Goal: Transaction & Acquisition: Purchase product/service

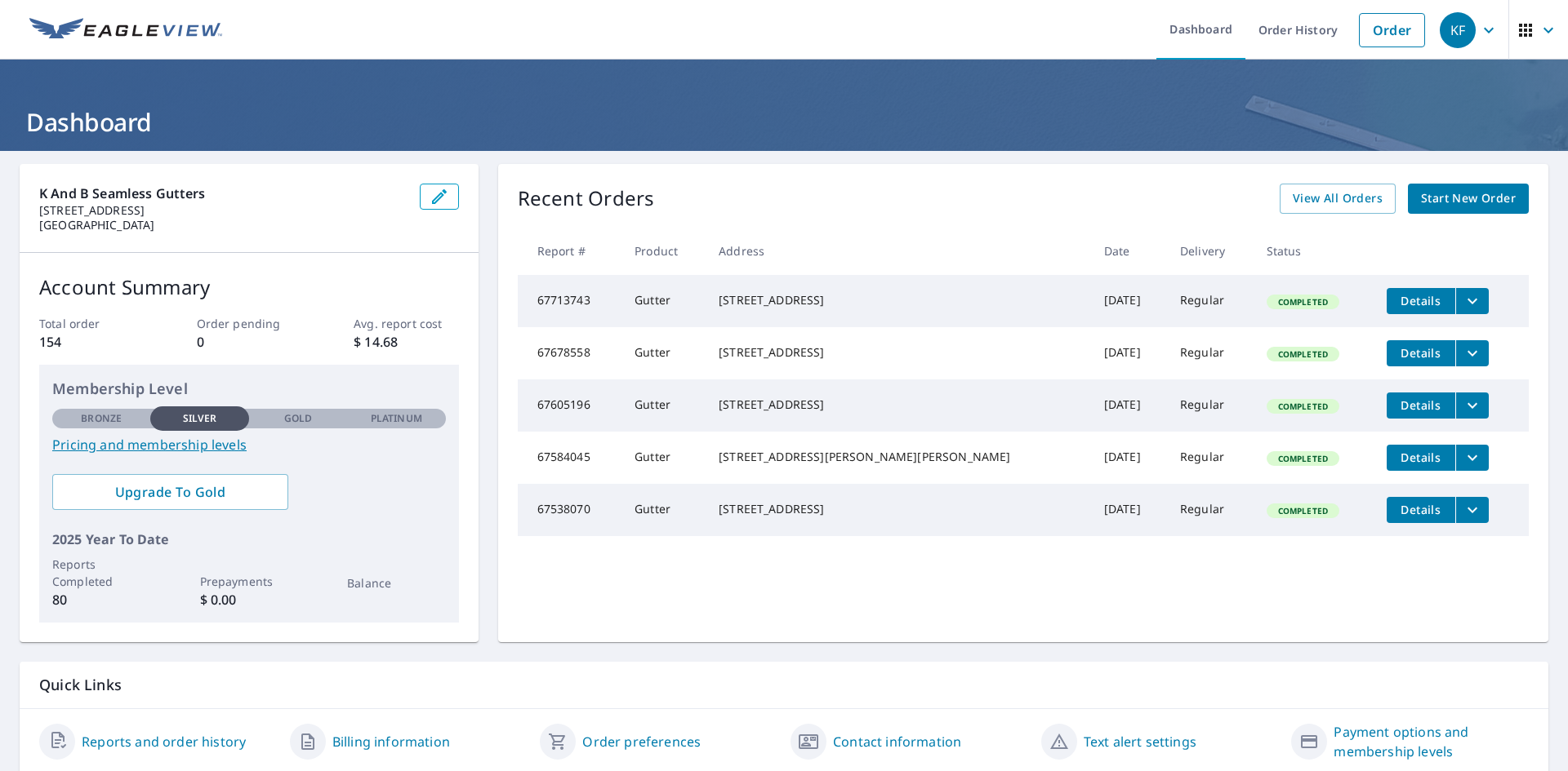
click at [1439, 199] on span "Start New Order" at bounding box center [1468, 199] width 95 height 21
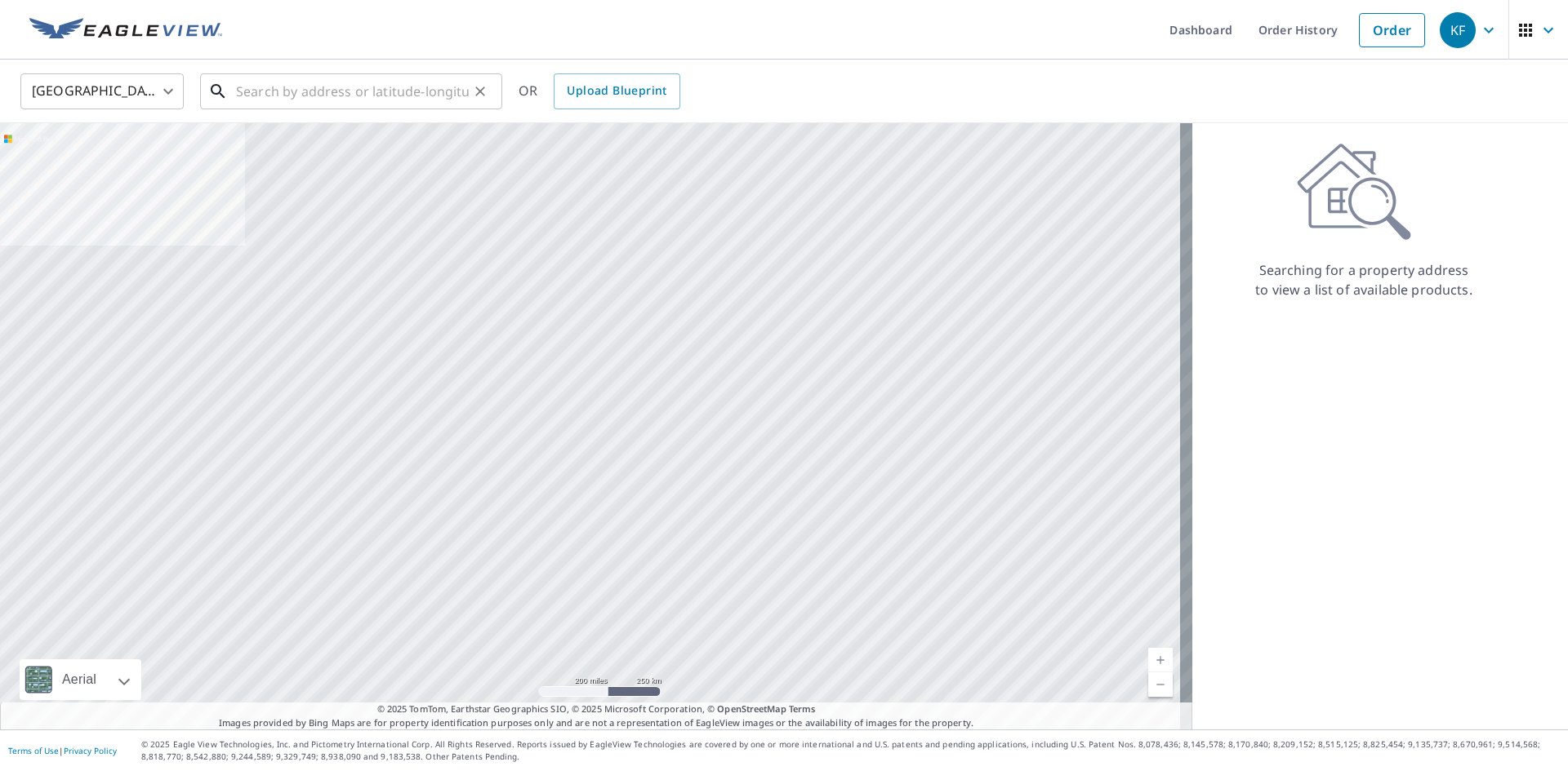
click at [437, 101] on input "text" at bounding box center [352, 91] width 233 height 46
paste input "[GEOGRAPHIC_DATA][US_STATE], [GEOGRAPHIC_DATA]"
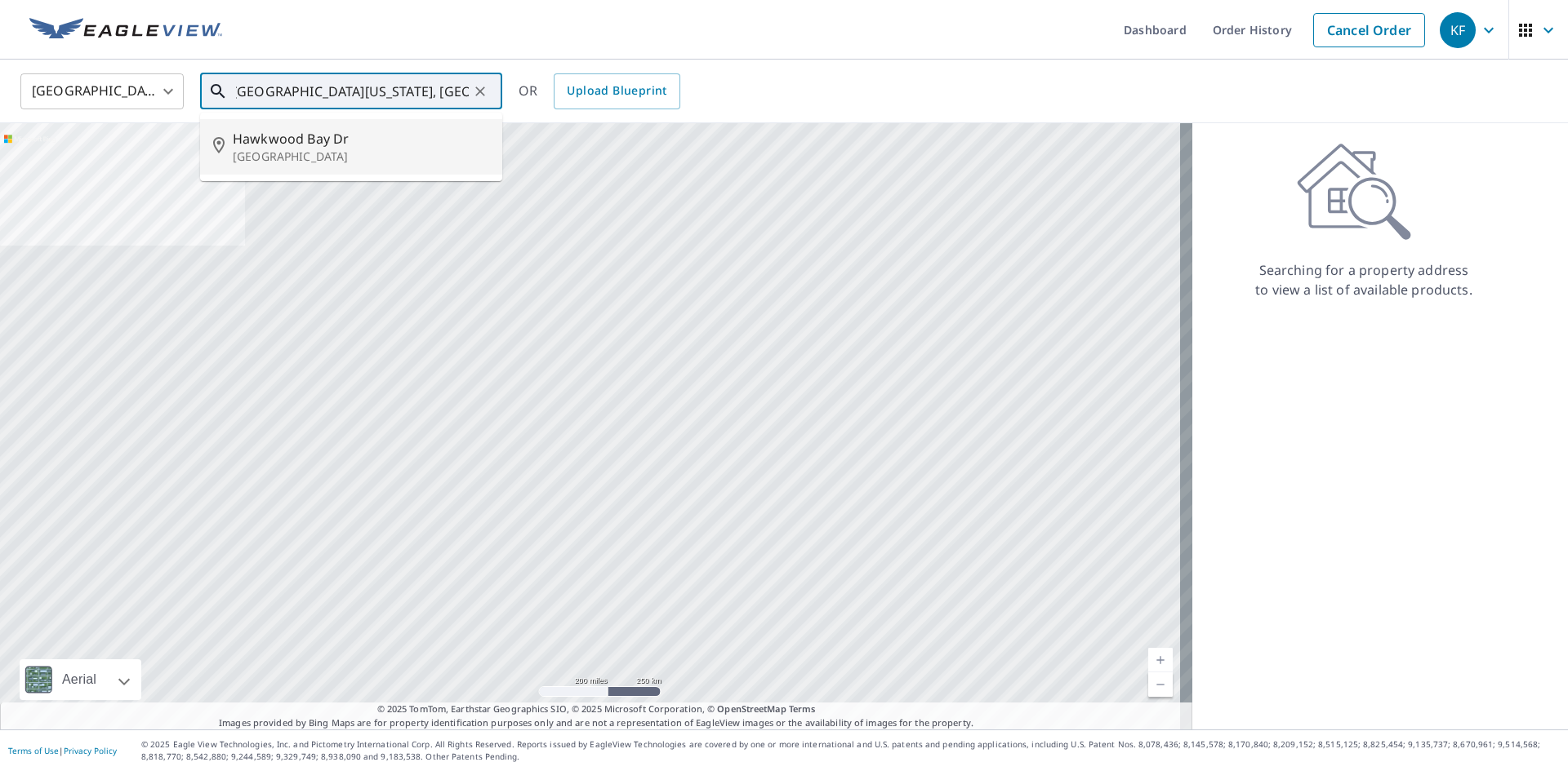
click at [358, 131] on span "Hawkwood Bay Dr" at bounding box center [360, 138] width 256 height 20
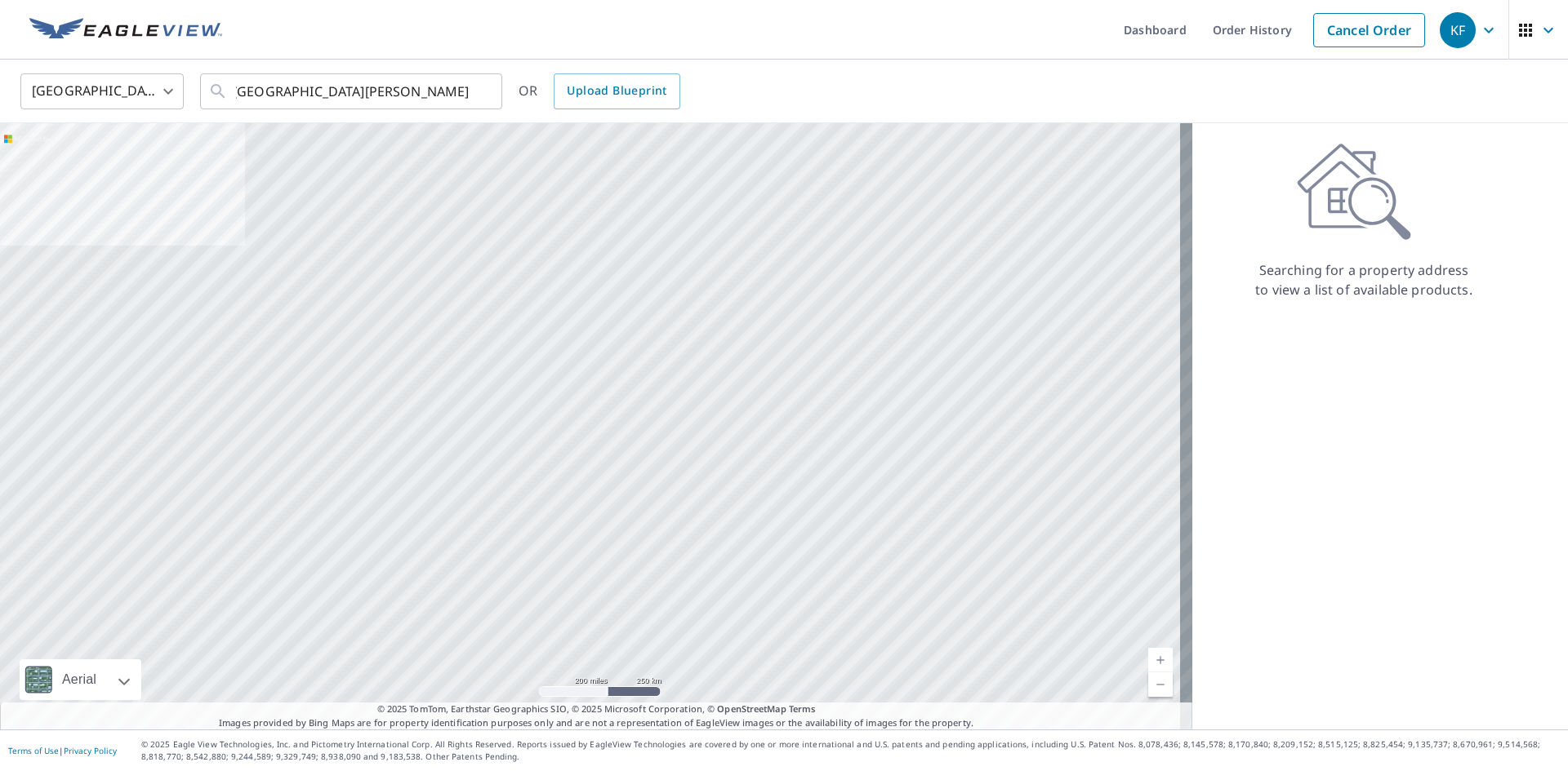
scroll to position [0, 0]
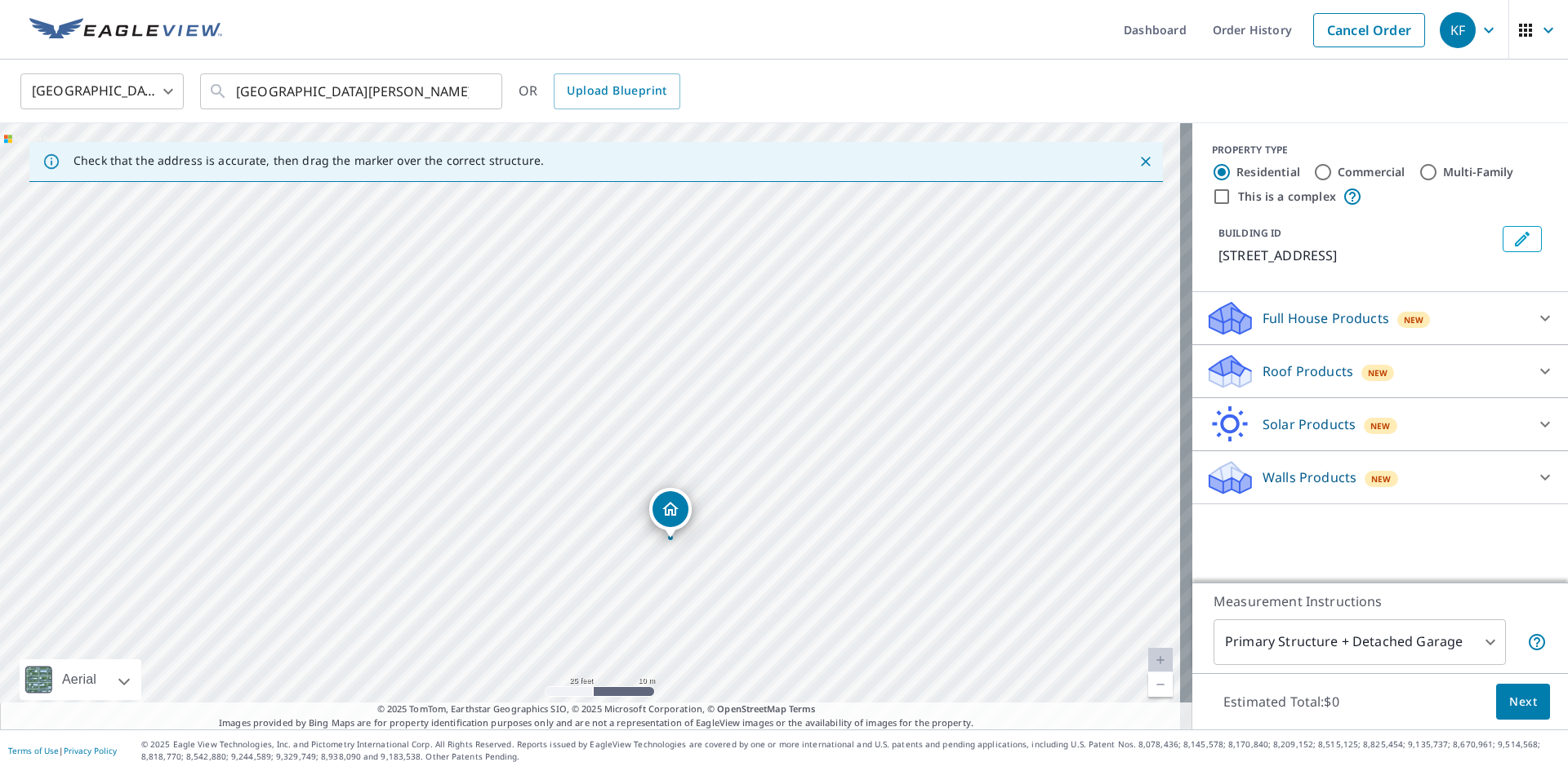
click at [770, 306] on div "[GEOGRAPHIC_DATA][PERSON_NAME]" at bounding box center [596, 426] width 1193 height 607
drag, startPoint x: 735, startPoint y: 481, endPoint x: 718, endPoint y: 421, distance: 62.4
click at [718, 421] on div "[GEOGRAPHIC_DATA][PERSON_NAME]" at bounding box center [596, 426] width 1193 height 607
click at [230, 89] on div "[GEOGRAPHIC_DATA][PERSON_NAME] ​" at bounding box center [351, 91] width 302 height 36
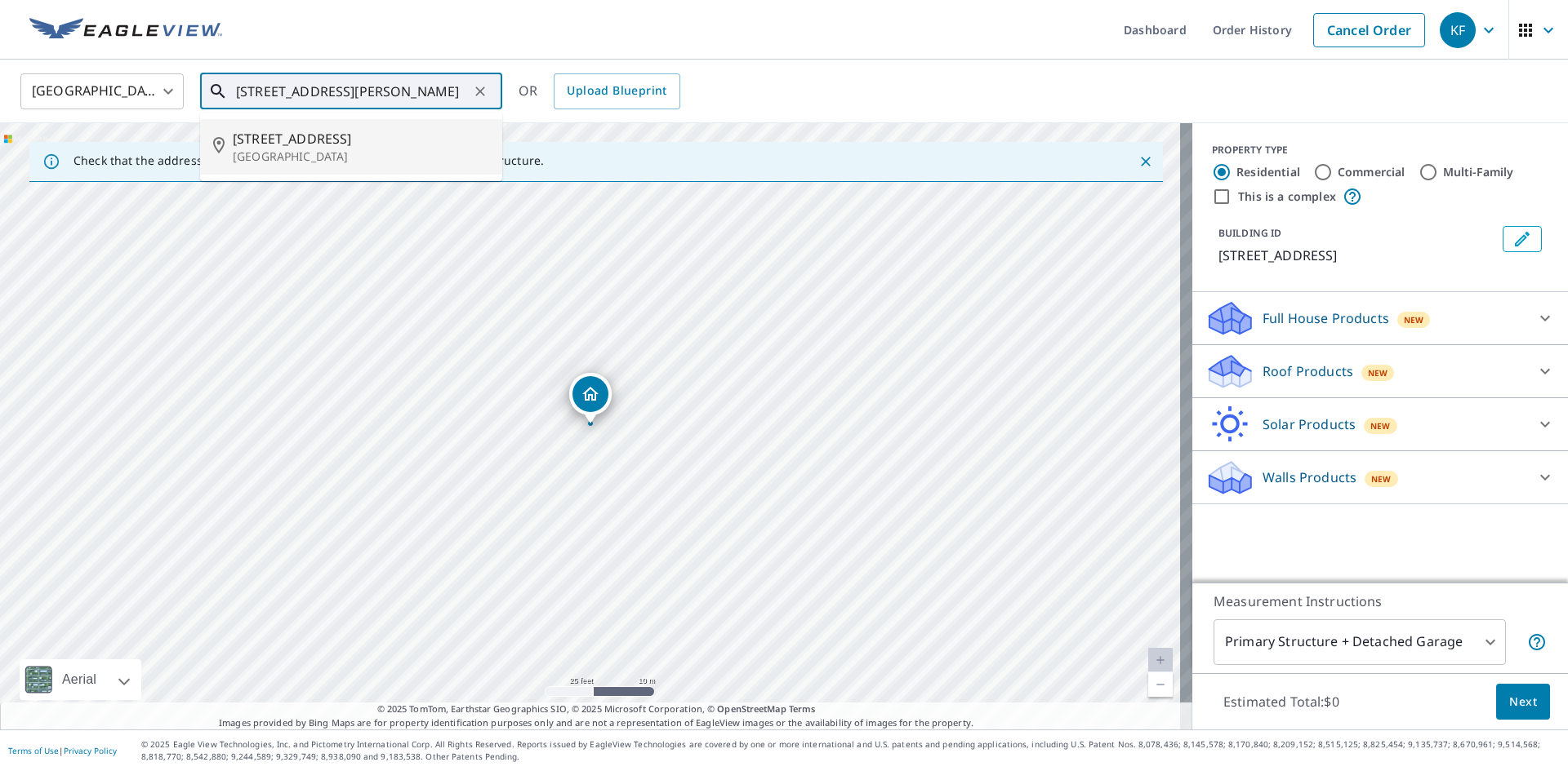
click at [320, 157] on p "[GEOGRAPHIC_DATA]" at bounding box center [360, 156] width 256 height 16
type input "[STREET_ADDRESS][PERSON_NAME]"
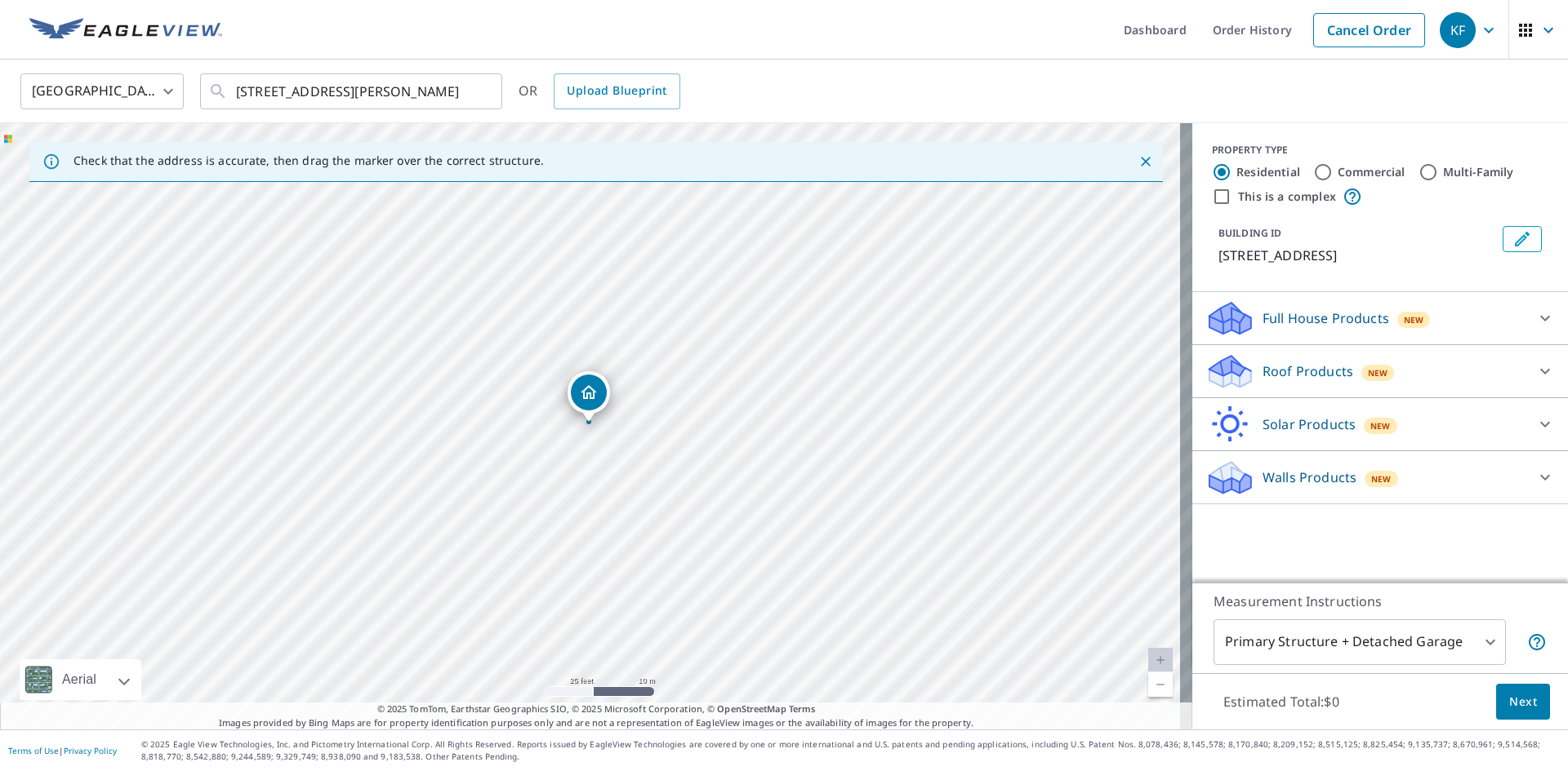
click at [1519, 701] on span "Next" at bounding box center [1523, 703] width 28 height 21
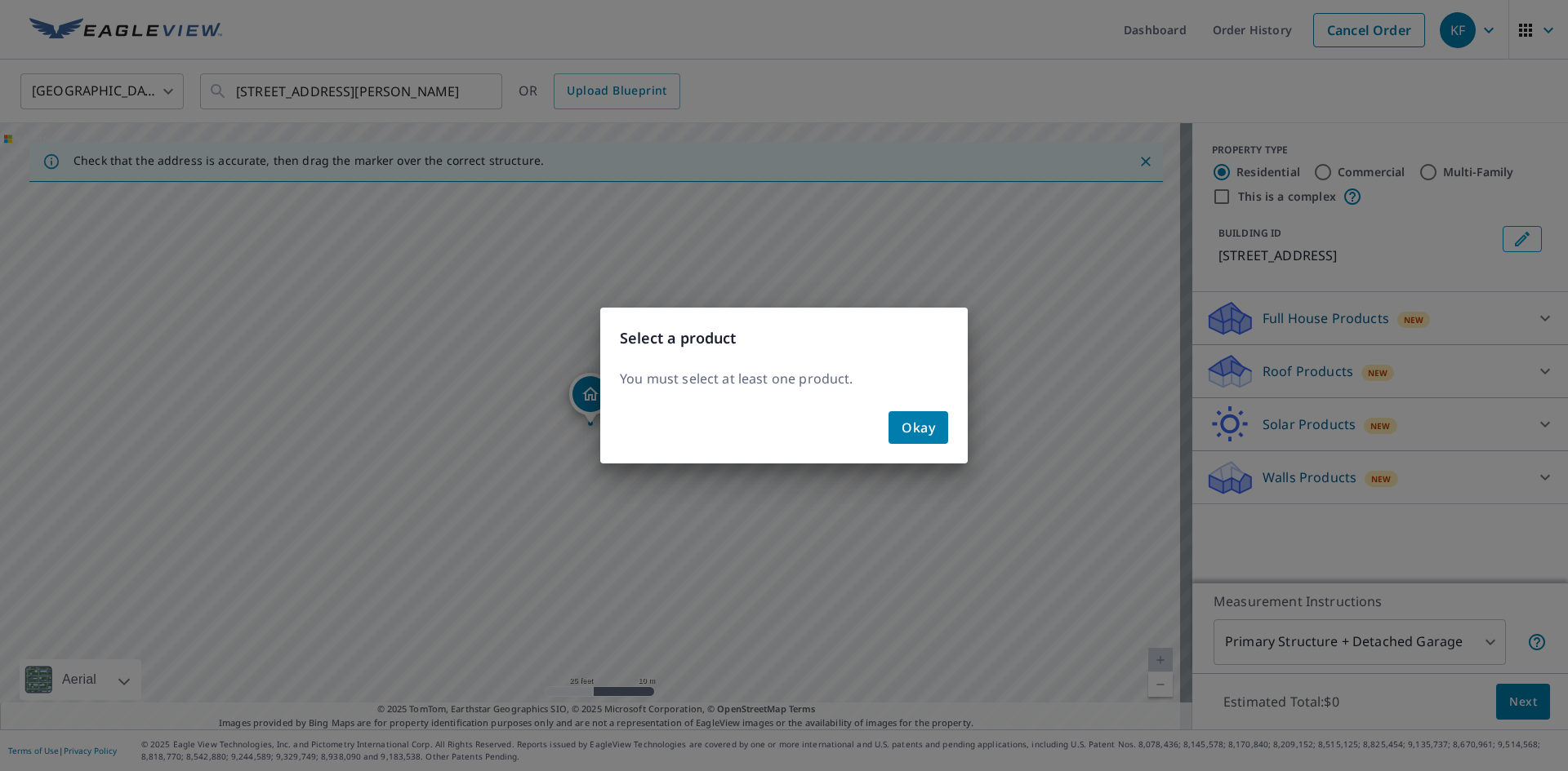
click at [903, 421] on span "Okay" at bounding box center [919, 428] width 34 height 23
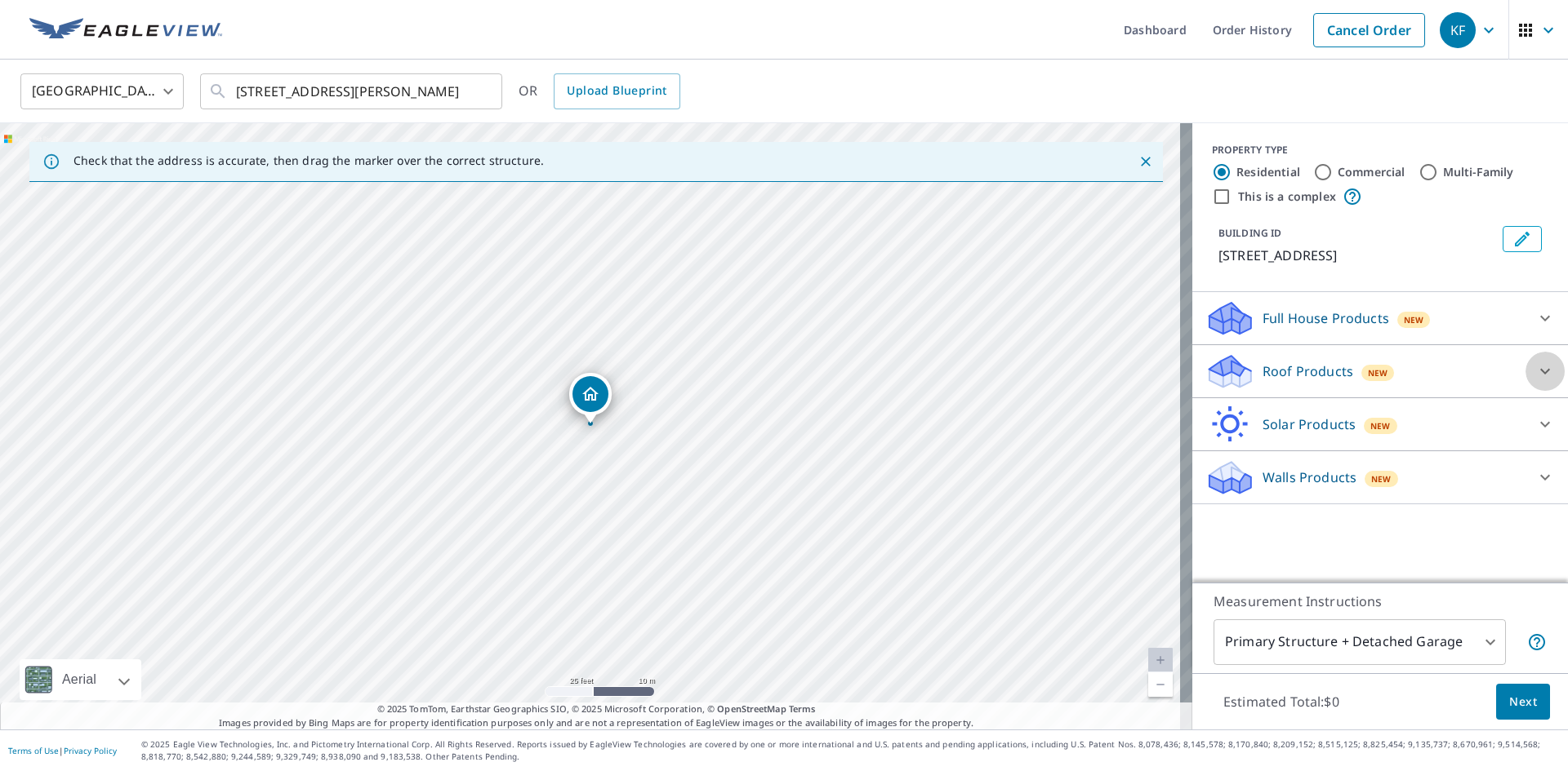
click at [1538, 381] on icon at bounding box center [1545, 371] width 20 height 20
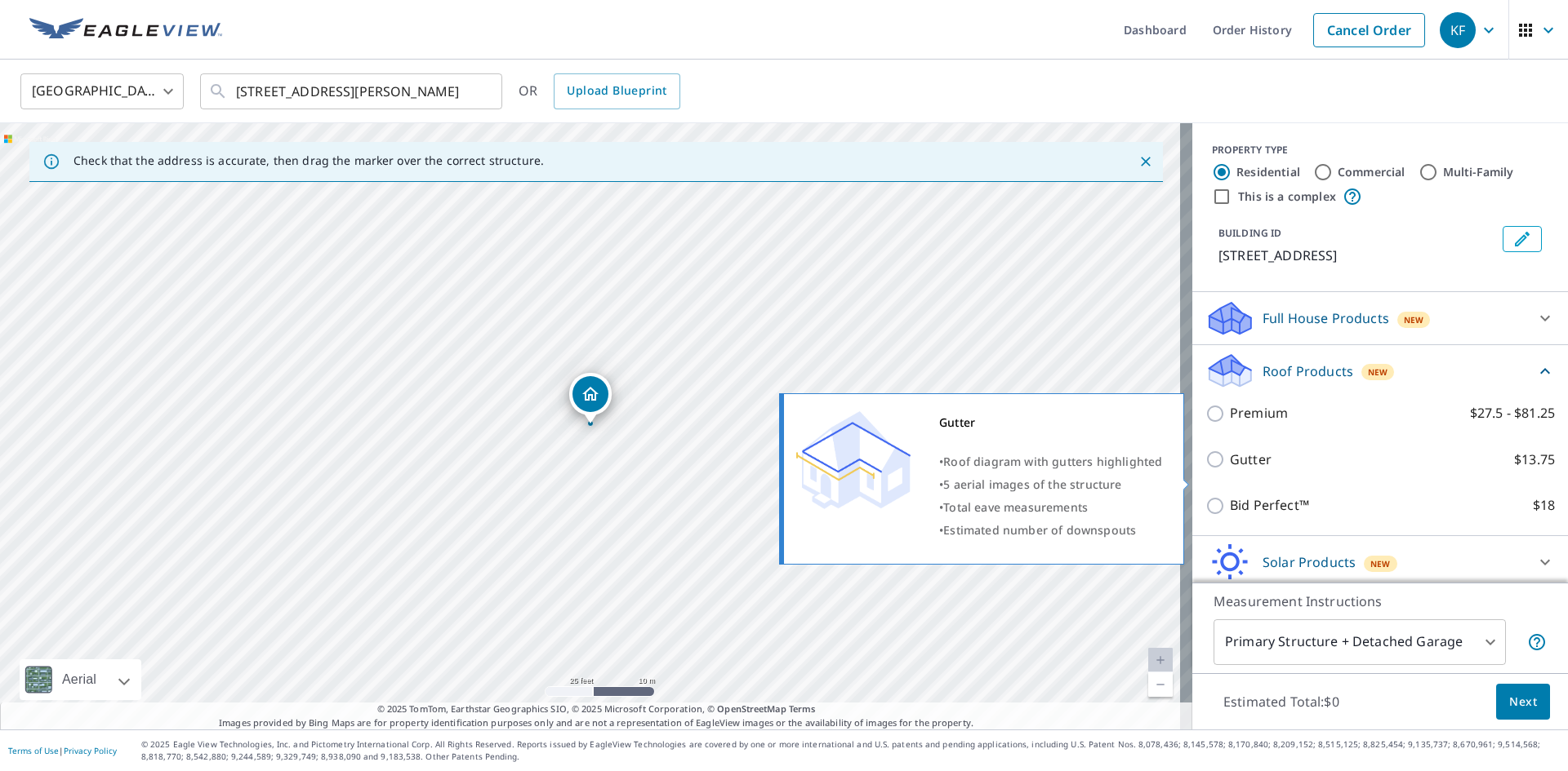
click at [1250, 470] on p "Gutter" at bounding box center [1251, 460] width 41 height 21
click at [1230, 469] on input "Gutter $13.75" at bounding box center [1217, 459] width 24 height 20
checkbox input "true"
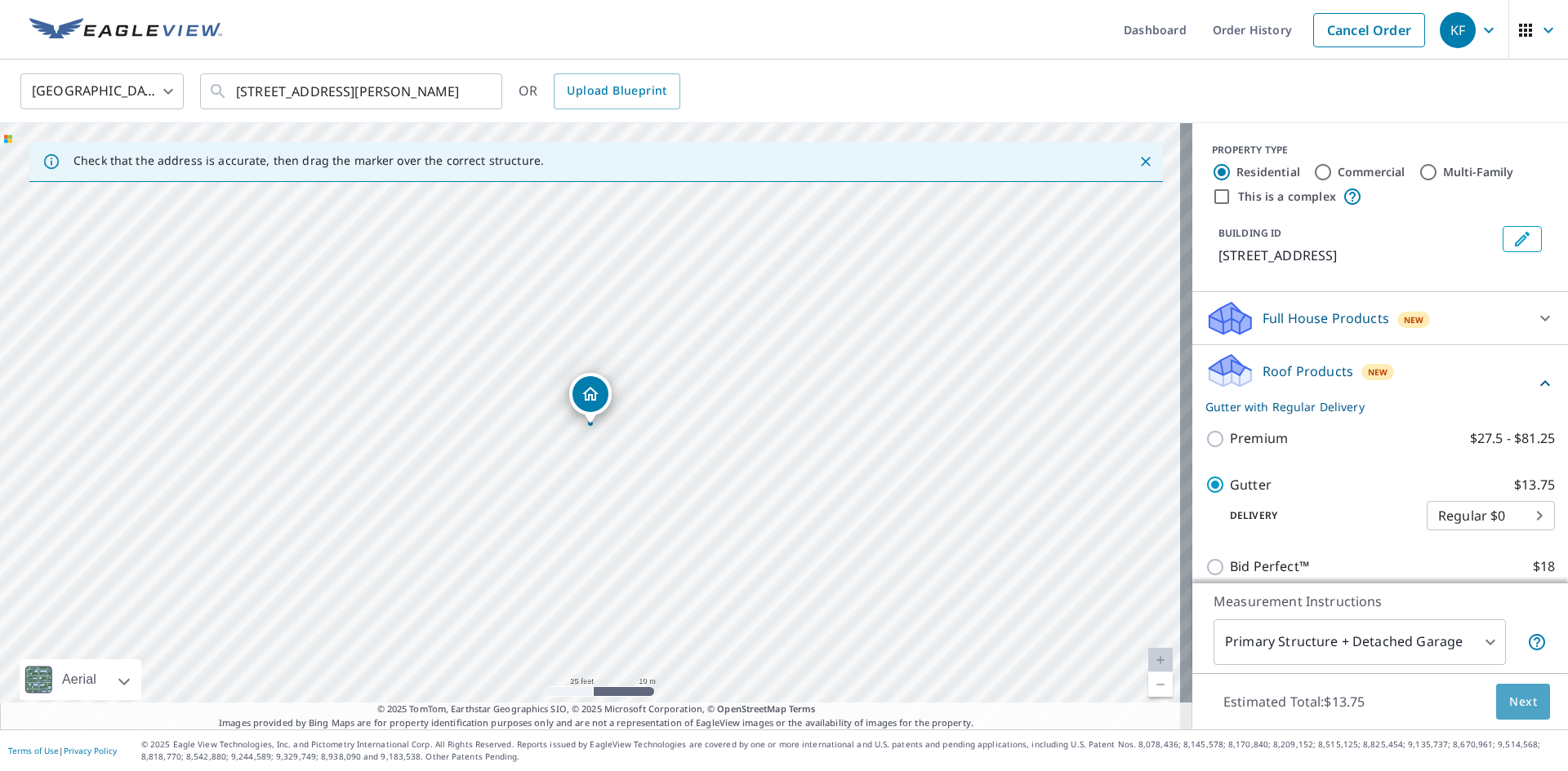
click at [1509, 696] on span "Next" at bounding box center [1523, 703] width 28 height 21
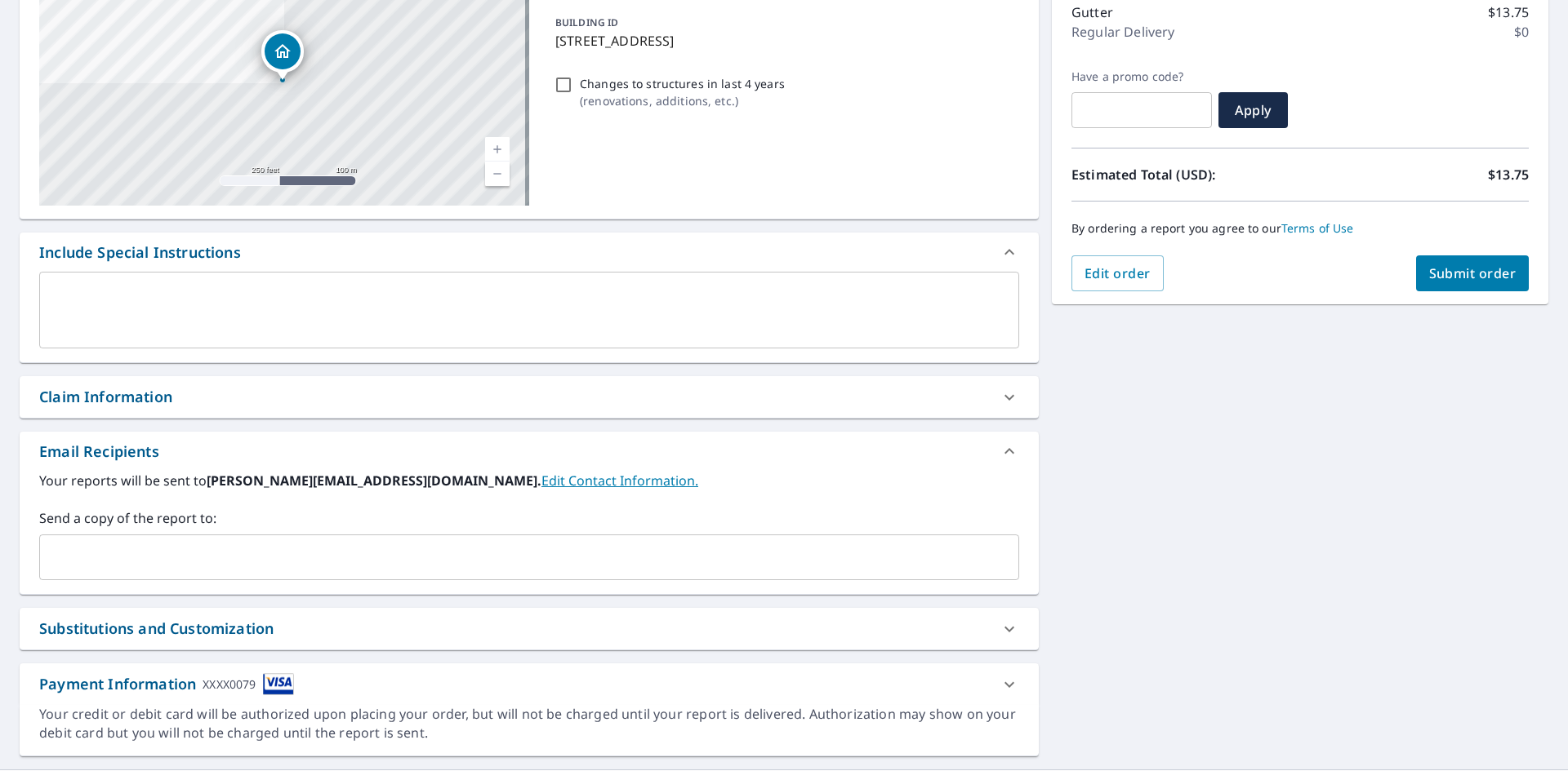
scroll to position [256, 0]
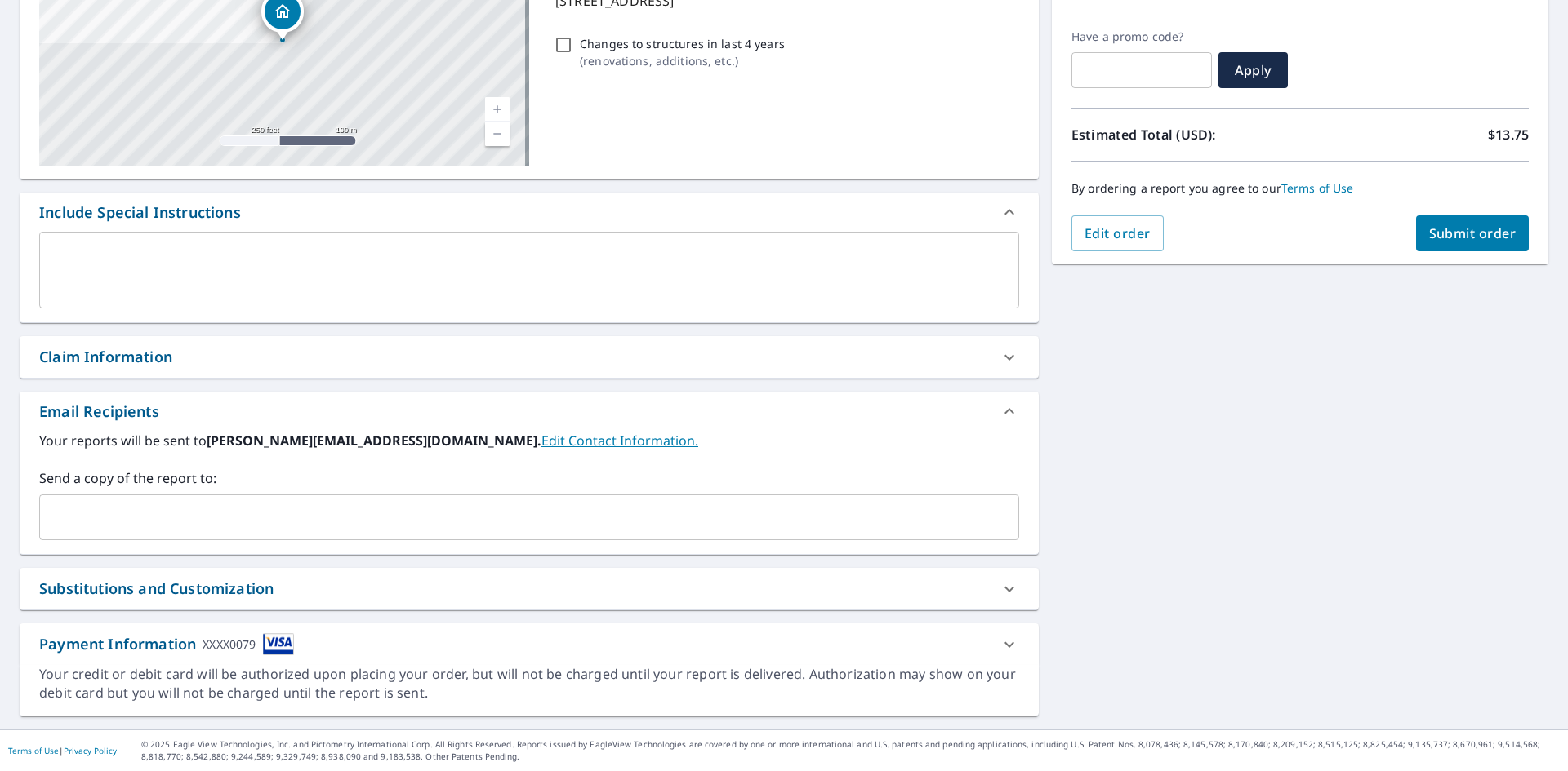
click at [213, 595] on div "Substitutions and Customization" at bounding box center [157, 588] width 235 height 22
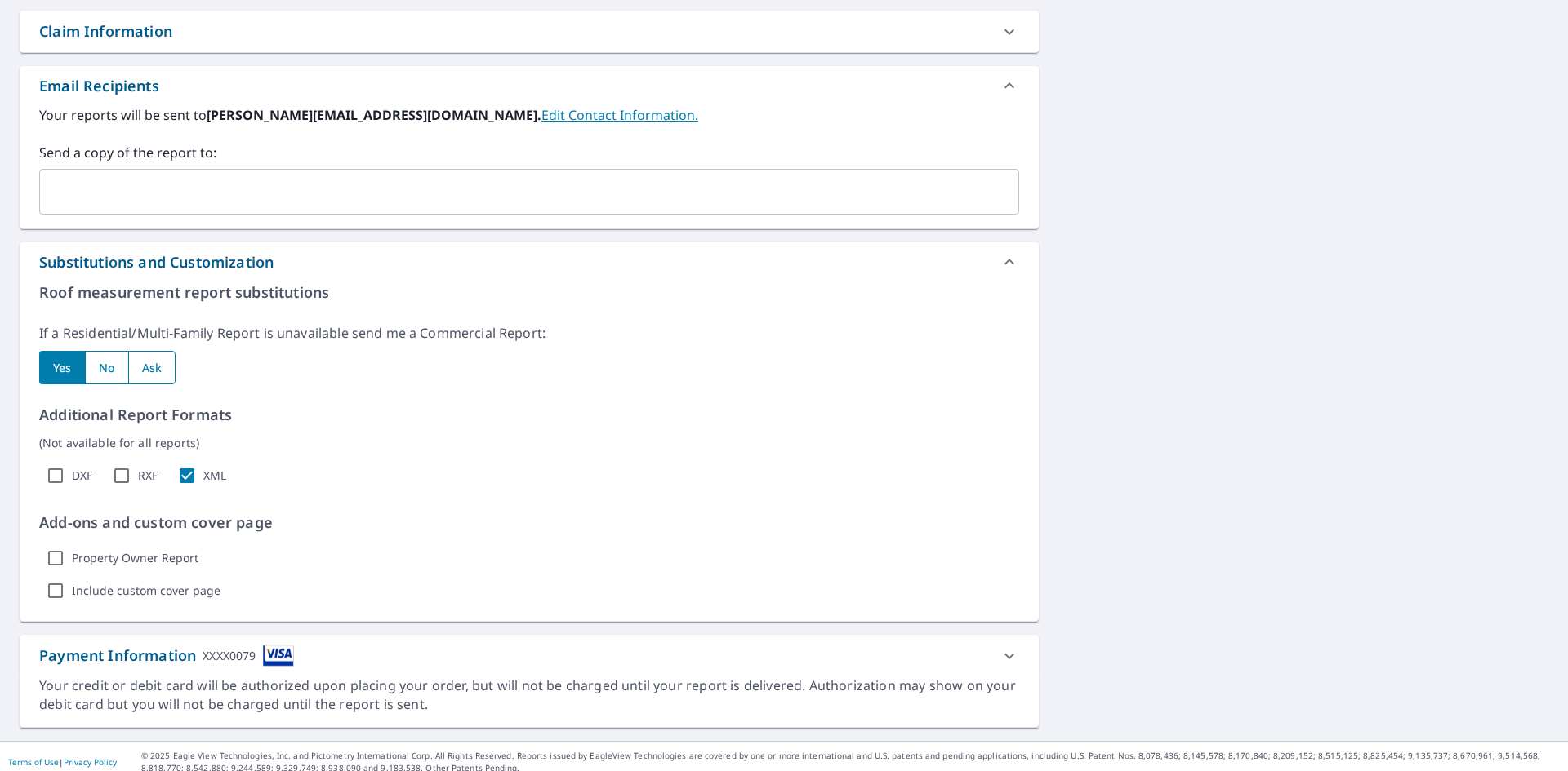
scroll to position [582, 0]
click at [60, 588] on input "Include custom cover page" at bounding box center [55, 590] width 33 height 33
checkbox input "true"
click at [327, 588] on icon "button" at bounding box center [328, 591] width 9 height 6
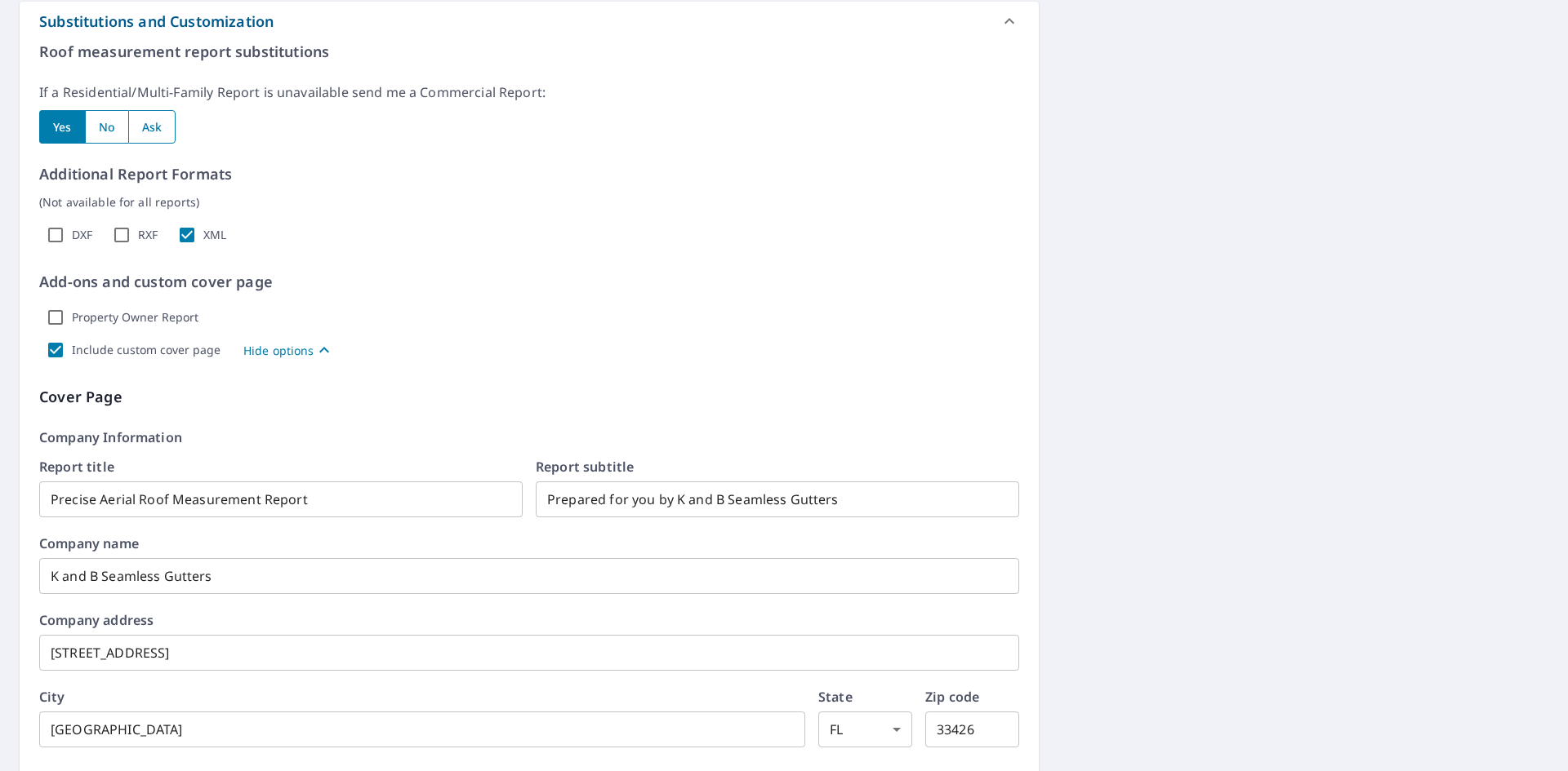
scroll to position [827, 0]
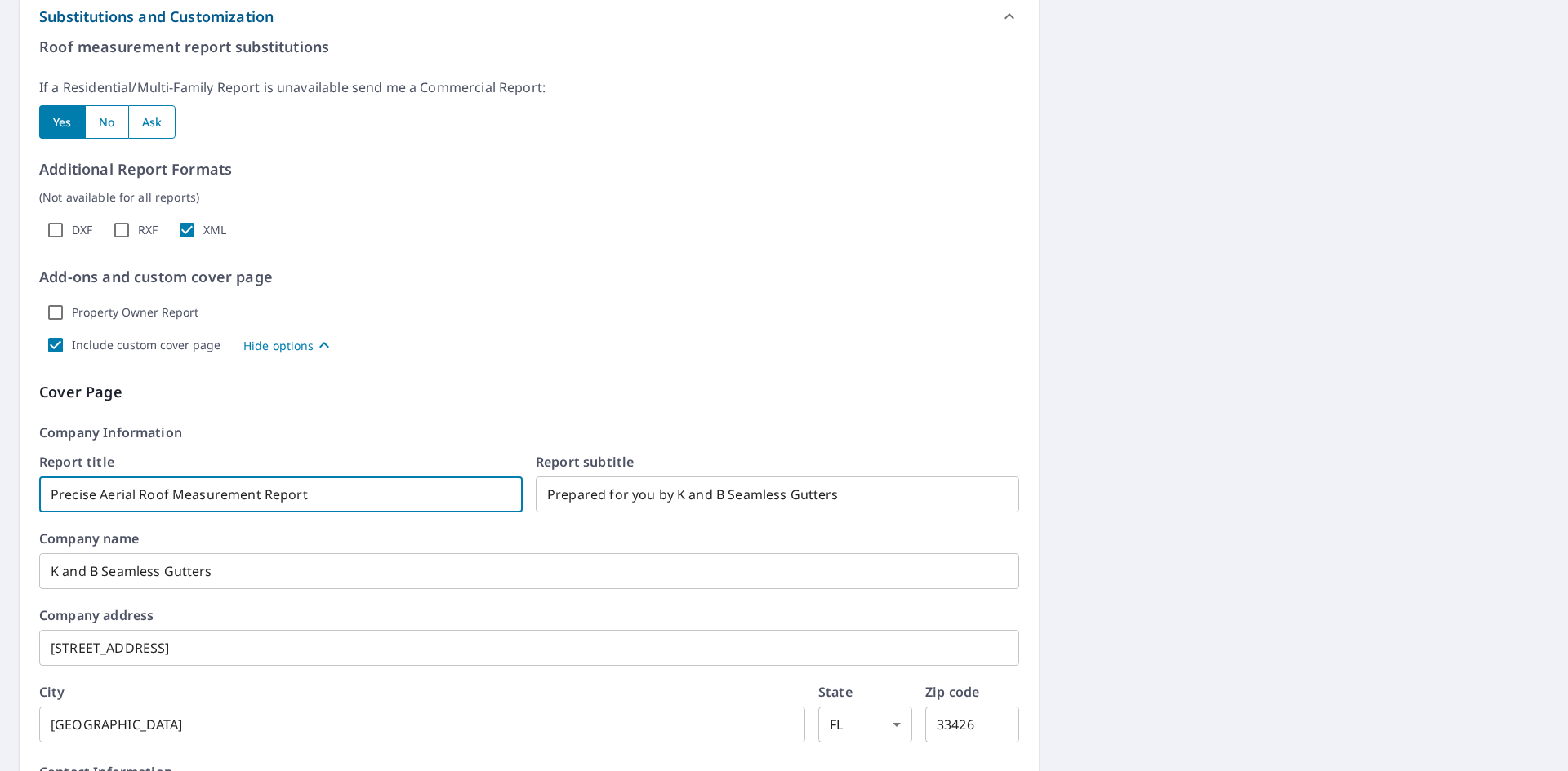
drag, startPoint x: 343, startPoint y: 497, endPoint x: 59, endPoint y: 488, distance: 284.1
click at [59, 488] on input "Precise Aerial Roof Measurement Report" at bounding box center [281, 494] width 483 height 46
click at [167, 492] on input "Precise Aerial Roof Measurement Report" at bounding box center [281, 494] width 483 height 46
drag, startPoint x: 173, startPoint y: 491, endPoint x: -129, endPoint y: 488, distance: 302.0
click at [0, 488] on html "KF KF Dashboard Order History Cancel Order KF Dashboard / Finalize Order Finali…" at bounding box center [784, 386] width 1568 height 771
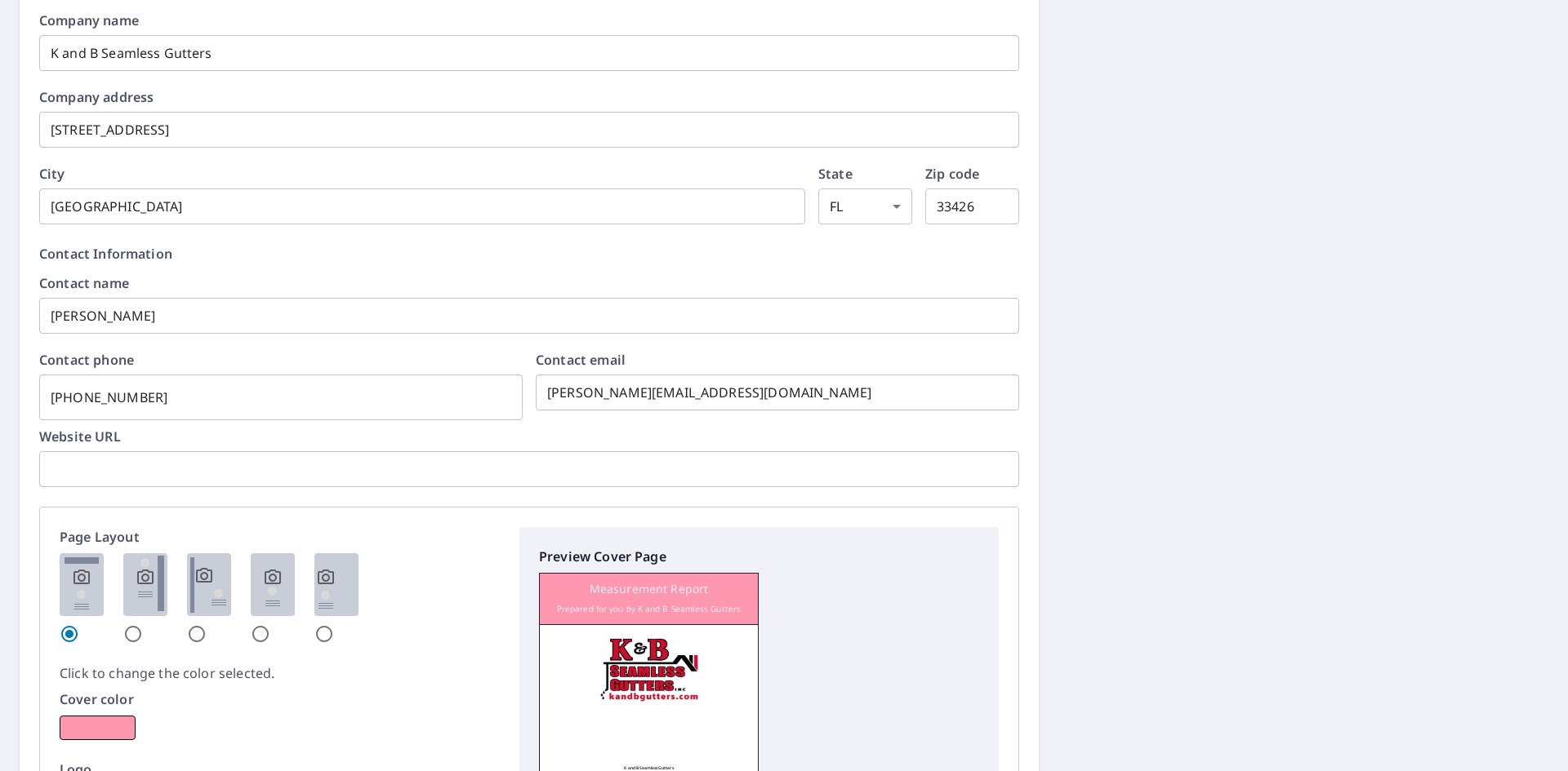
scroll to position [1481, 0]
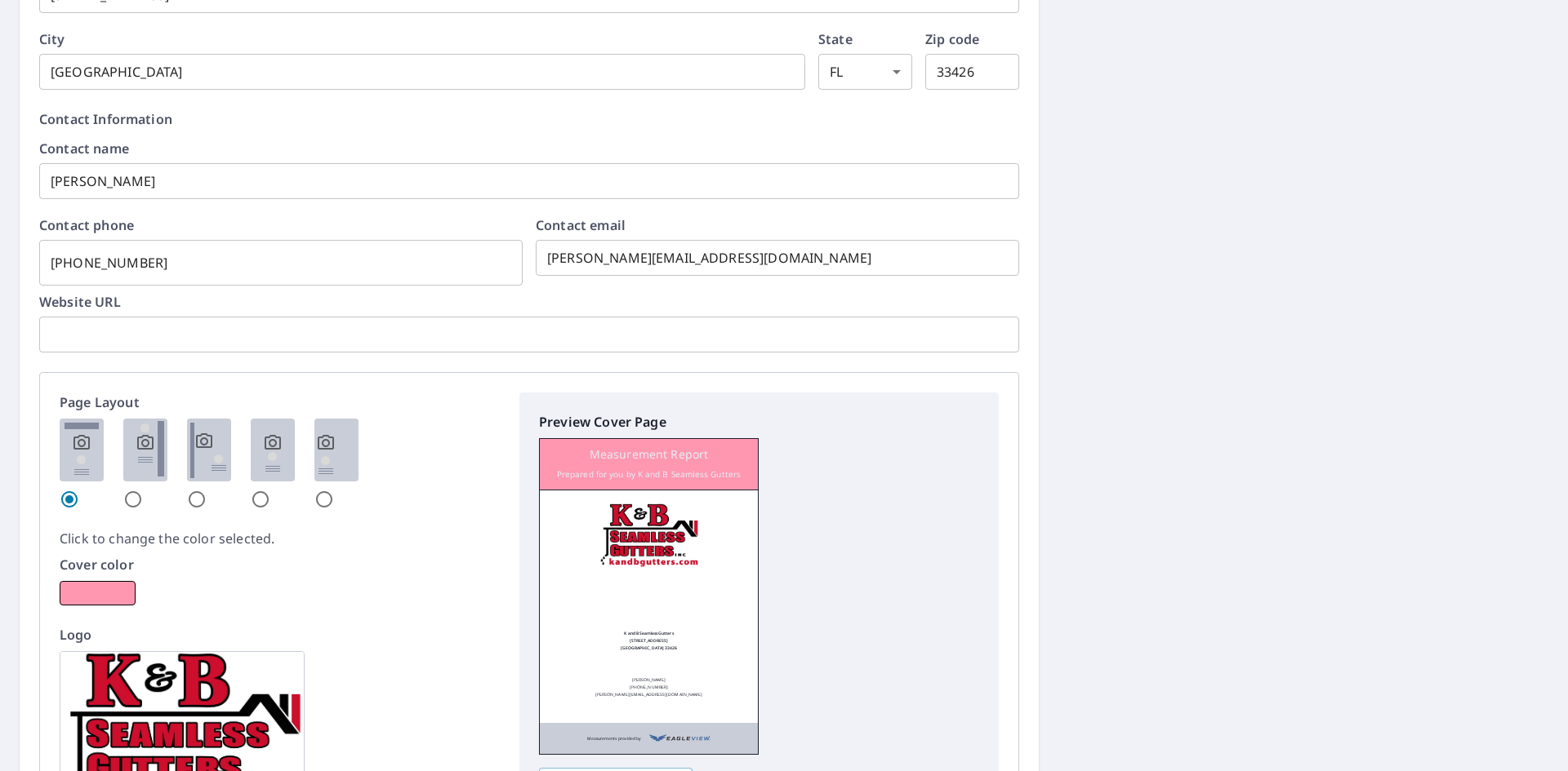
type input "Measurement Report"
click at [135, 447] on img at bounding box center [145, 449] width 44 height 63
click at [135, 490] on input "radio" at bounding box center [132, 499] width 20 height 20
radio input "true"
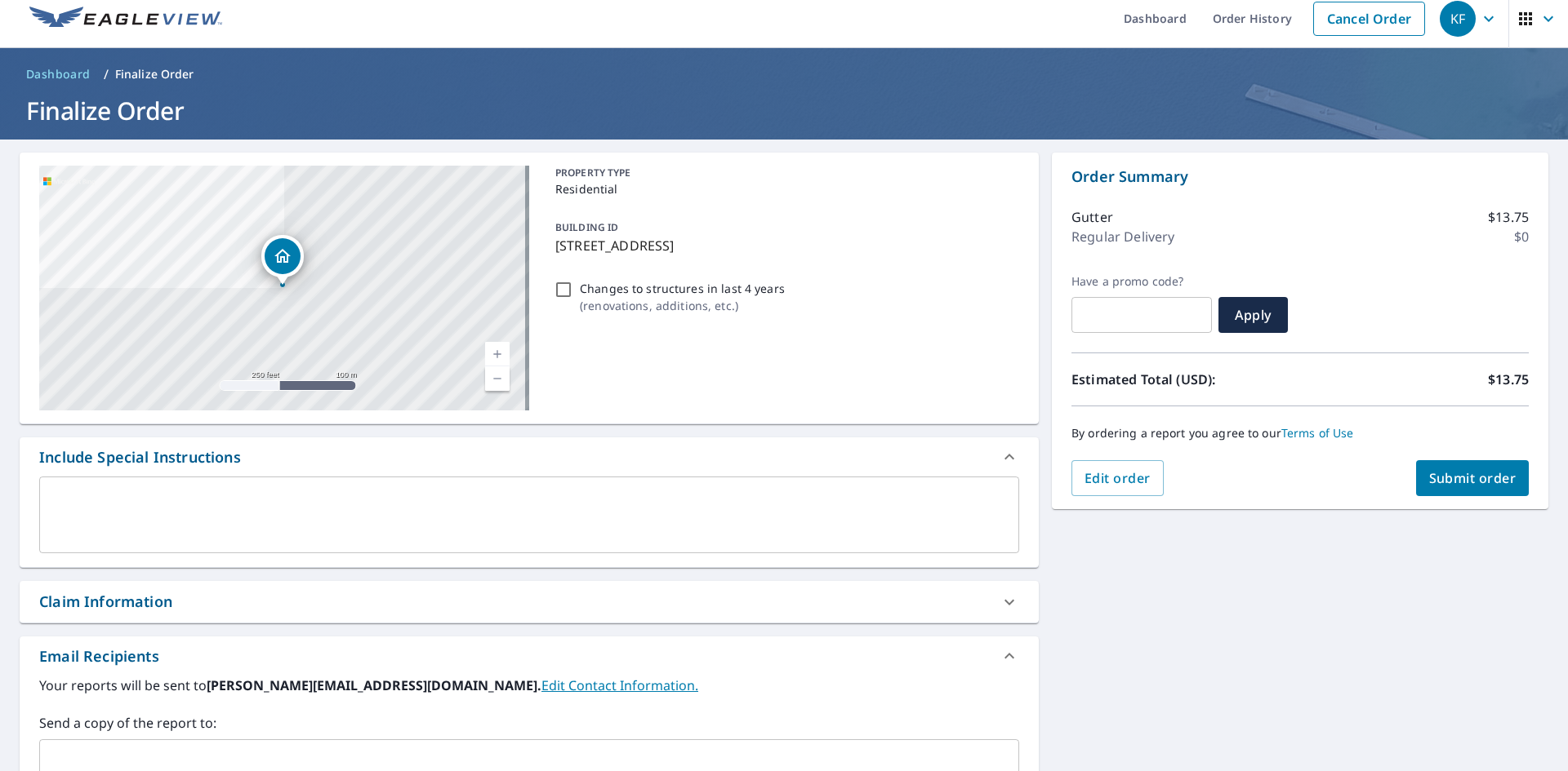
scroll to position [174, 0]
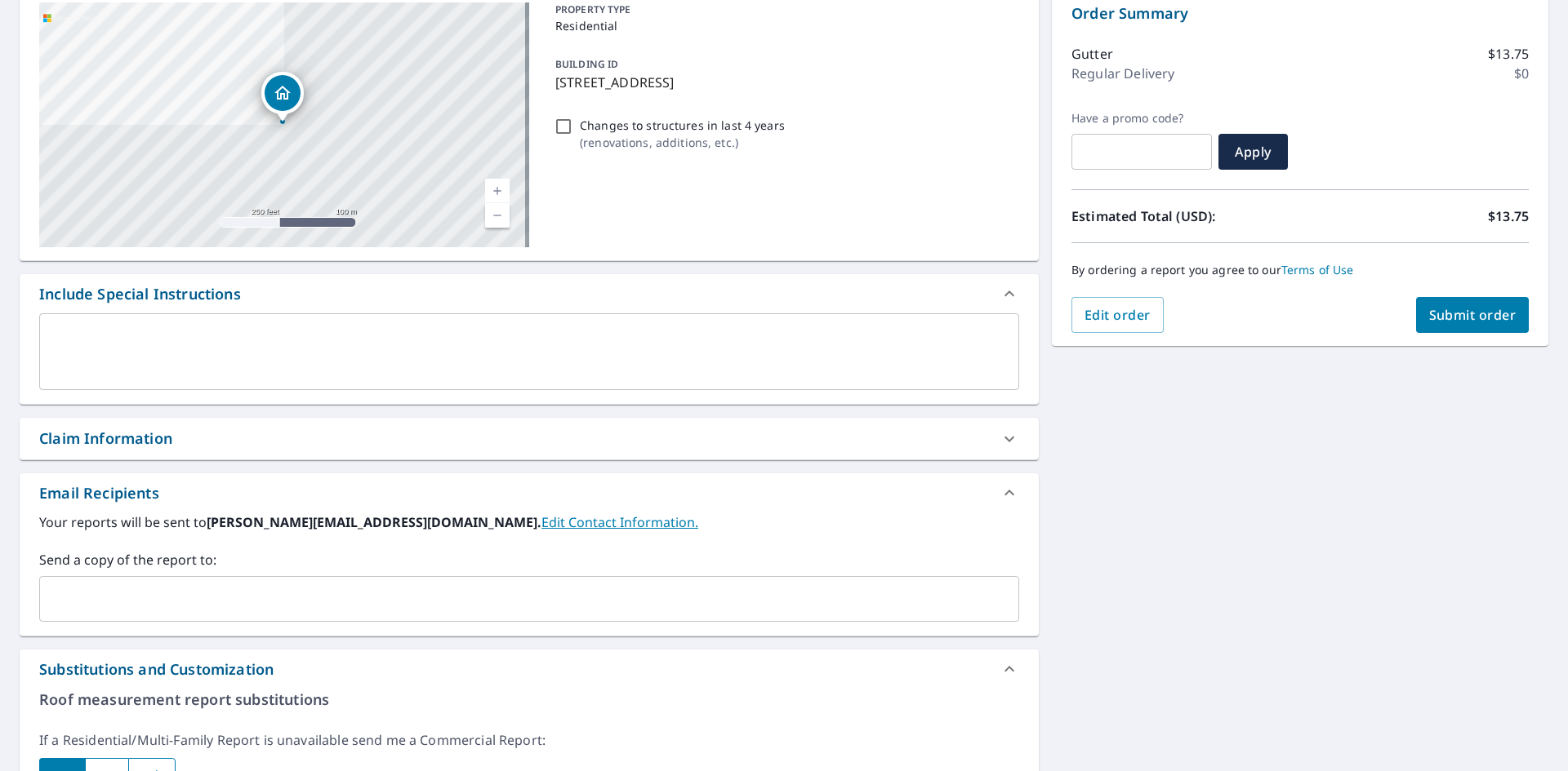
click at [192, 583] on input "text" at bounding box center [517, 598] width 941 height 31
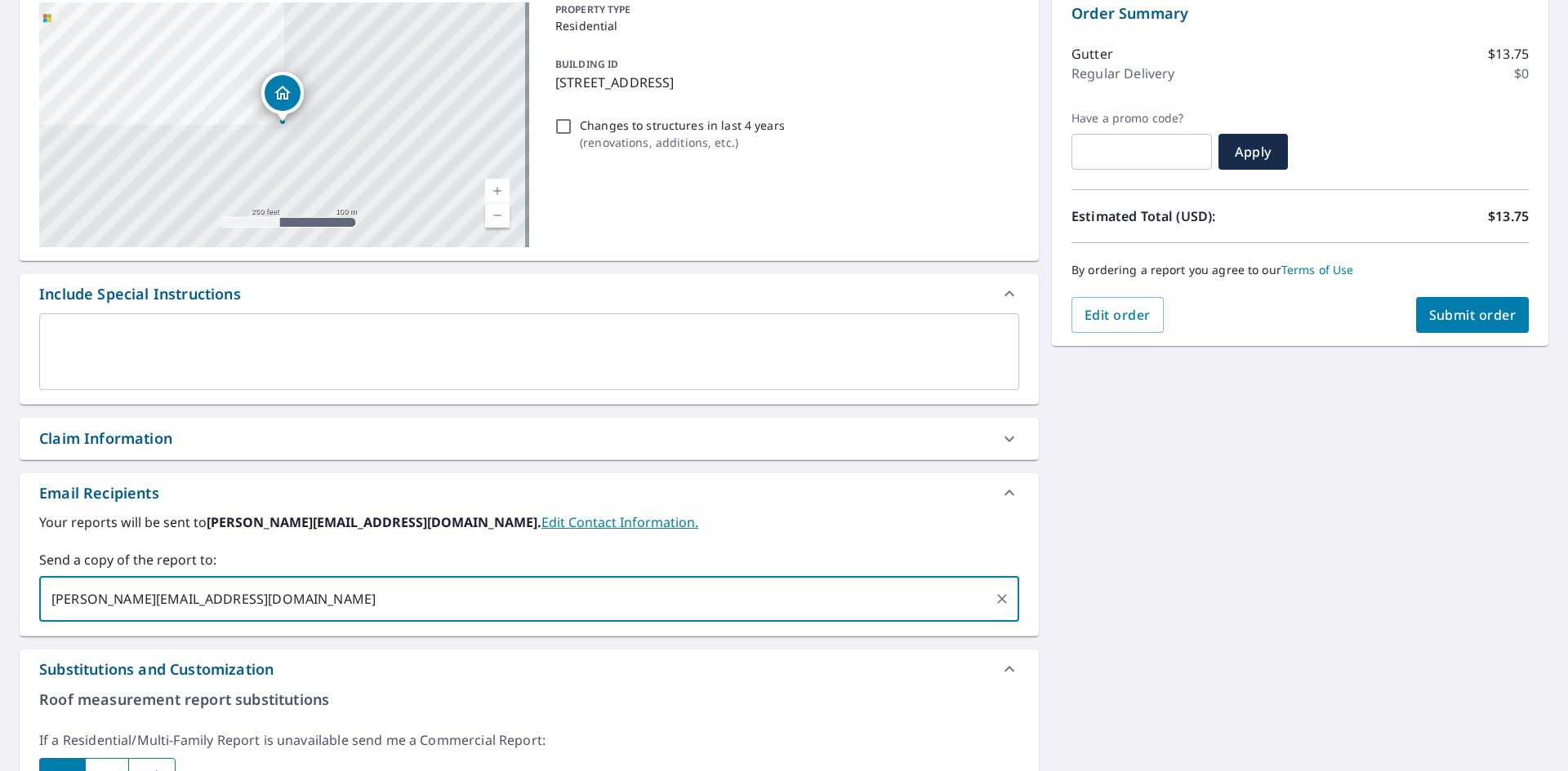
type input "[PERSON_NAME][EMAIL_ADDRESS][DOMAIN_NAME],"
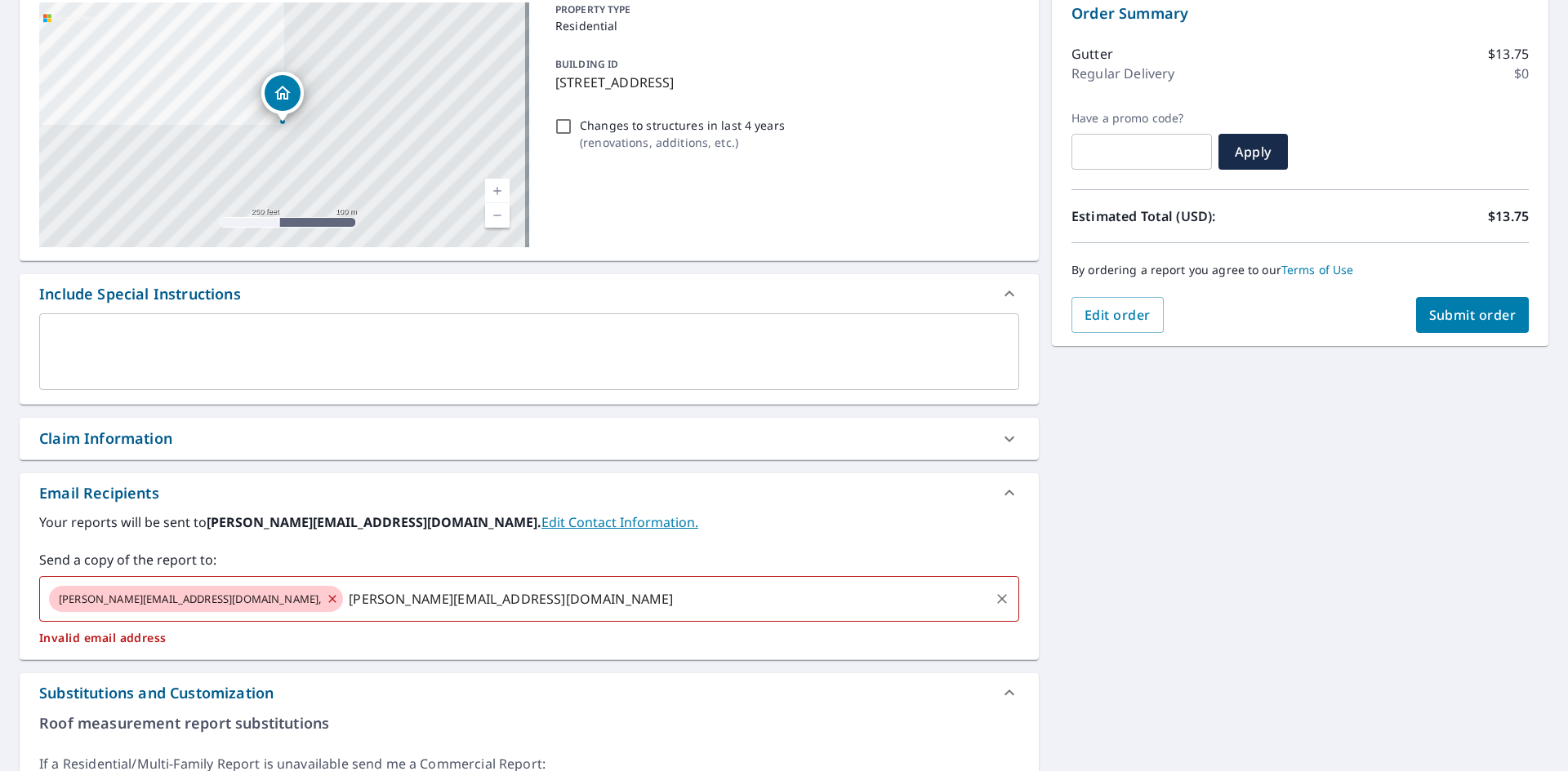
click at [228, 617] on div "[PERSON_NAME][EMAIL_ADDRESS][DOMAIN_NAME], [PERSON_NAME][EMAIL_ADDRESS][DOMAIN_…" at bounding box center [529, 598] width 980 height 46
type input "[PERSON_NAME][EMAIL_ADDRESS][DOMAIN_NAME]"
click at [239, 642] on p "Invalid email address" at bounding box center [529, 639] width 980 height 15
click at [326, 599] on icon at bounding box center [332, 598] width 13 height 18
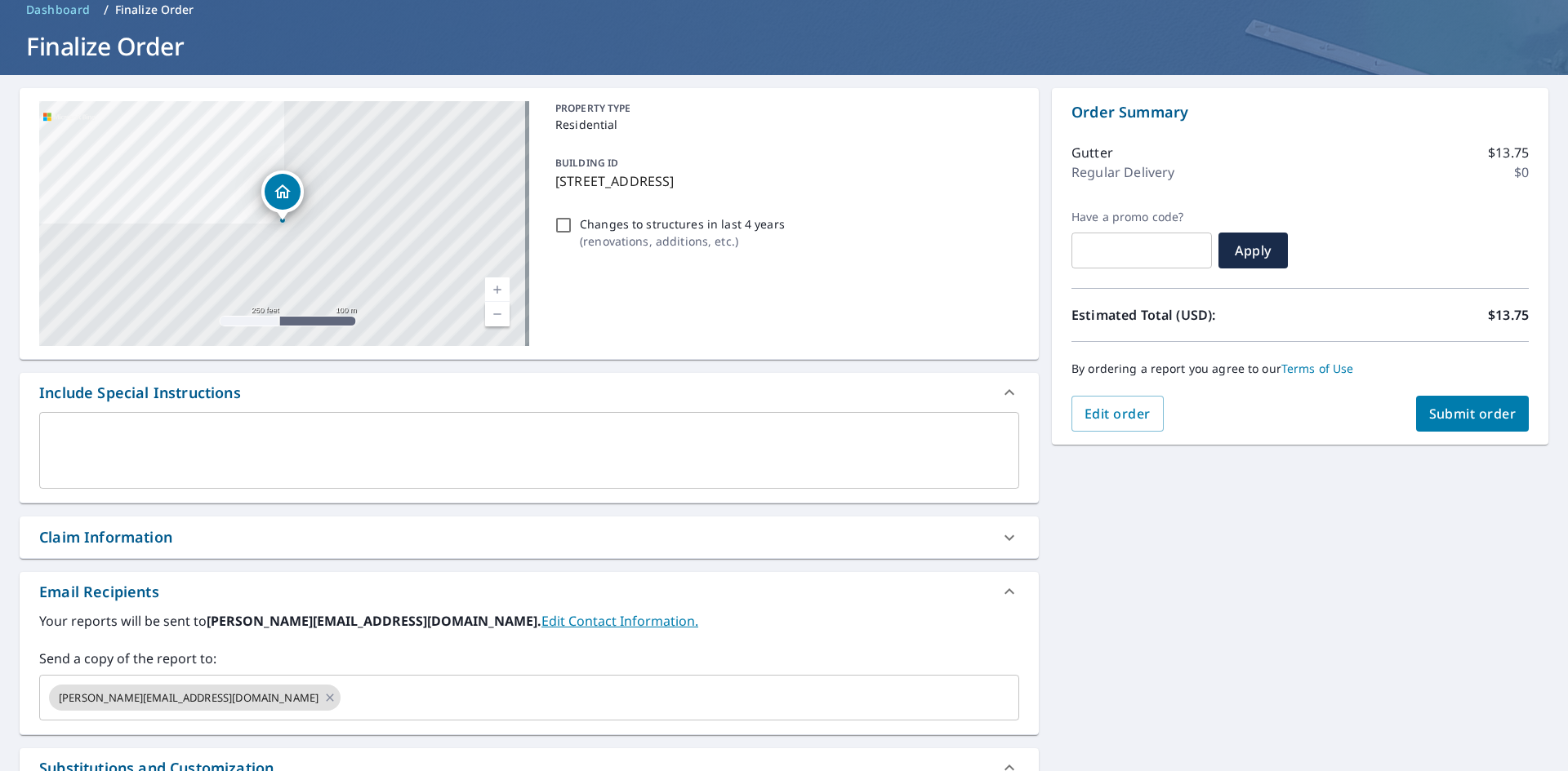
scroll to position [0, 0]
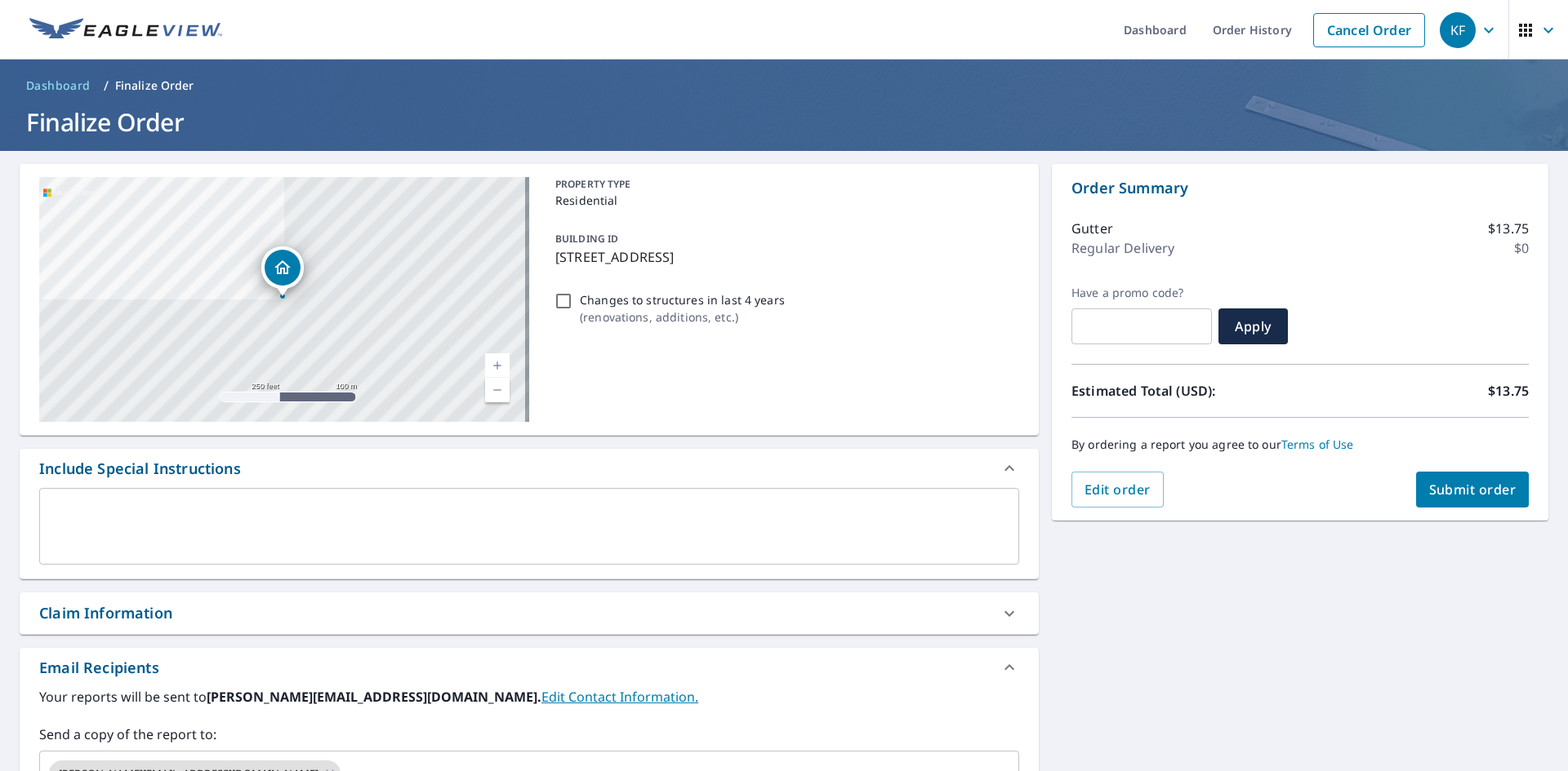
click at [1431, 476] on button "Submit order" at bounding box center [1472, 490] width 114 height 36
